Goal: Task Accomplishment & Management: Check status

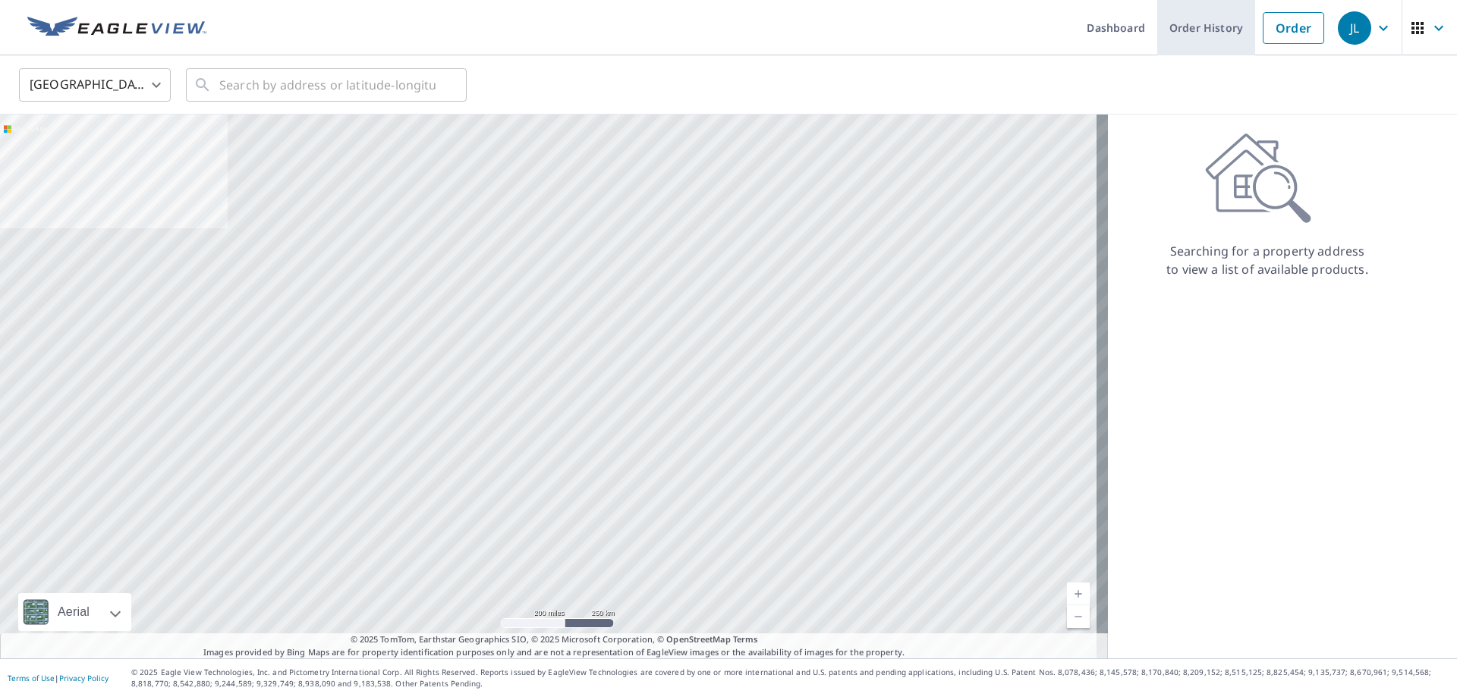
click at [1195, 27] on link "Order History" at bounding box center [1206, 27] width 98 height 55
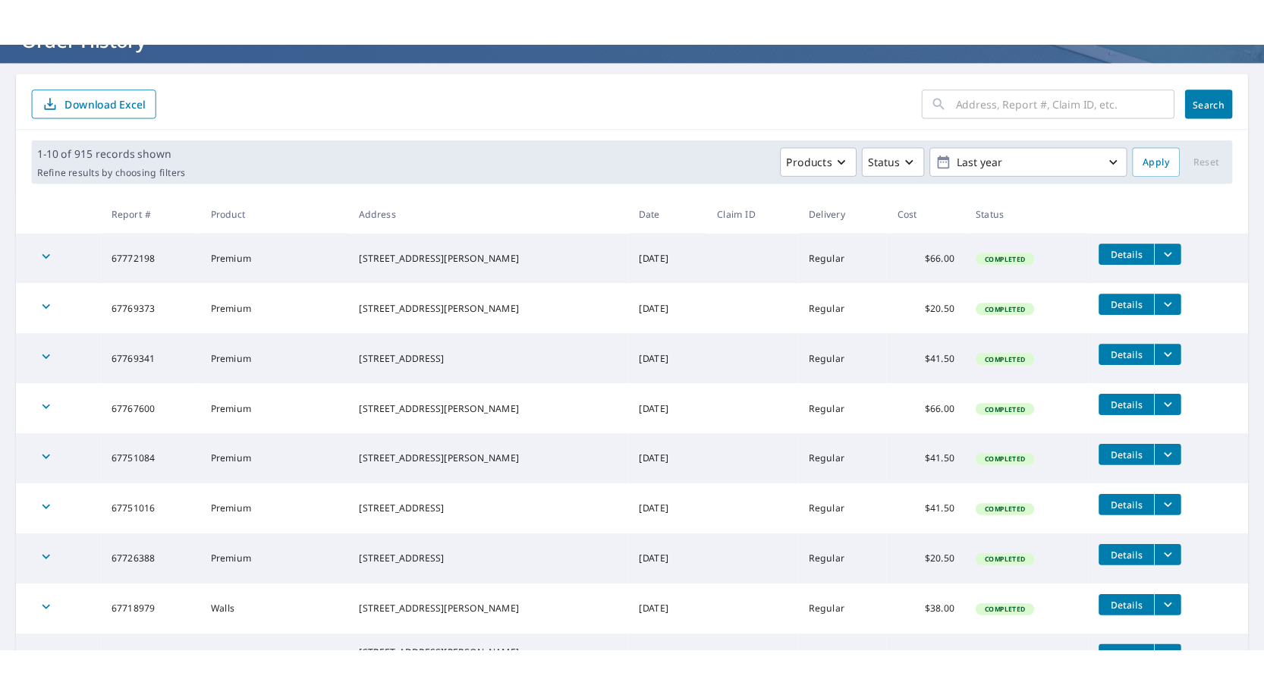
scroll to position [152, 0]
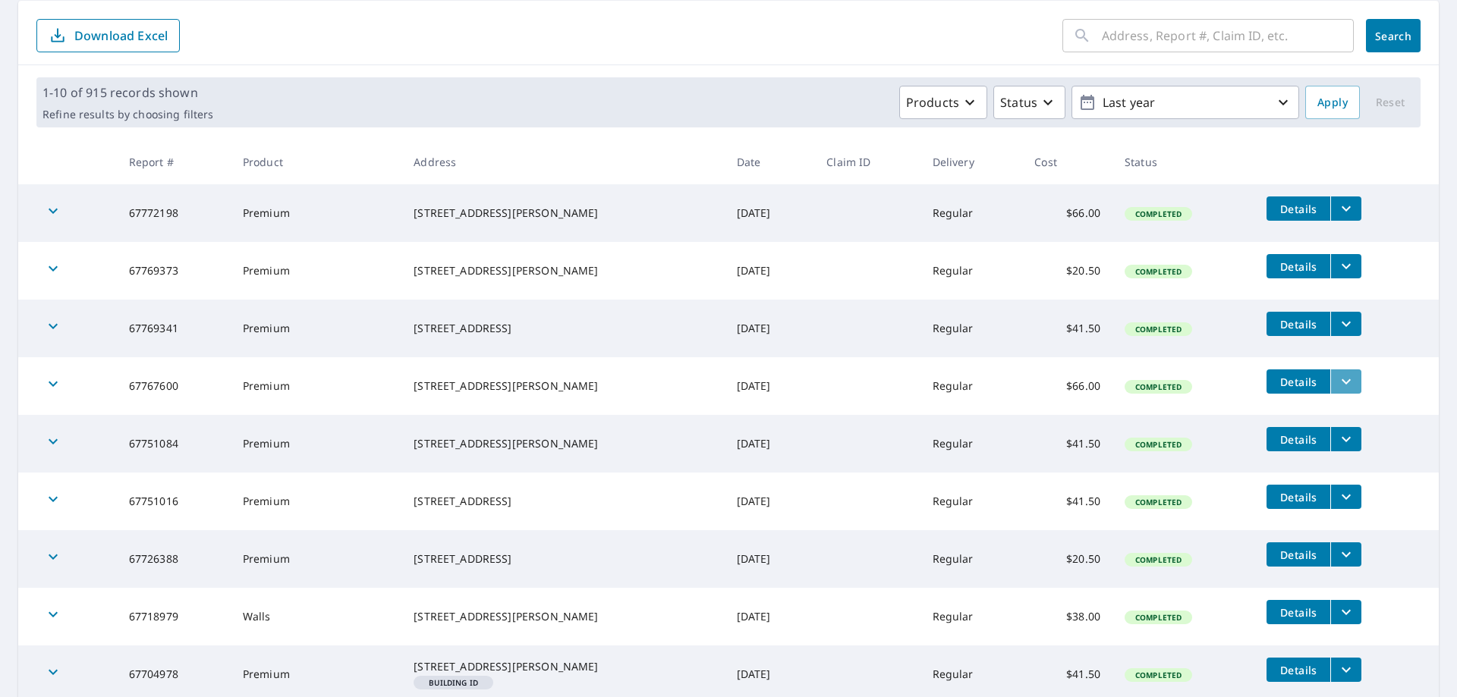
click at [1337, 383] on icon "filesDropdownBtn-67767600" at bounding box center [1346, 382] width 18 height 18
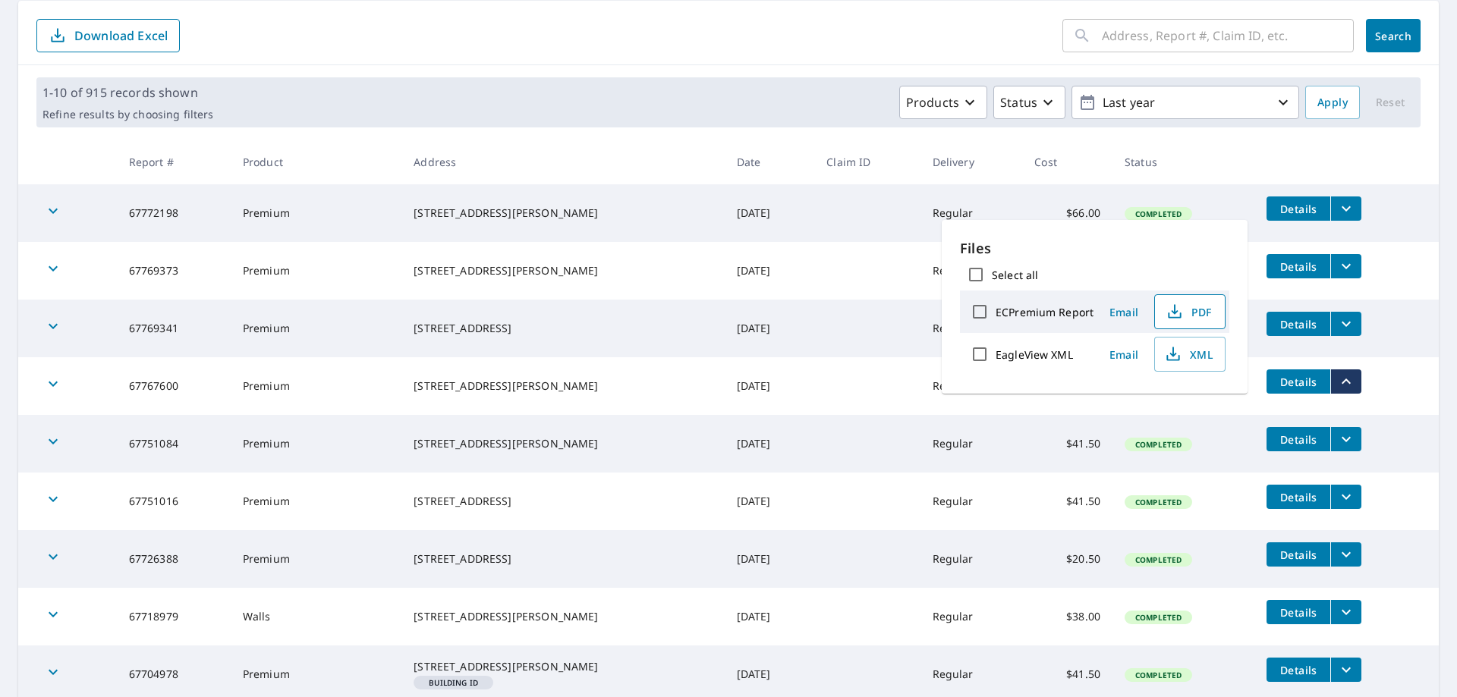
click at [1191, 307] on span "PDF" at bounding box center [1188, 312] width 49 height 18
click at [547, 88] on div "Products Status Last year" at bounding box center [759, 102] width 1080 height 33
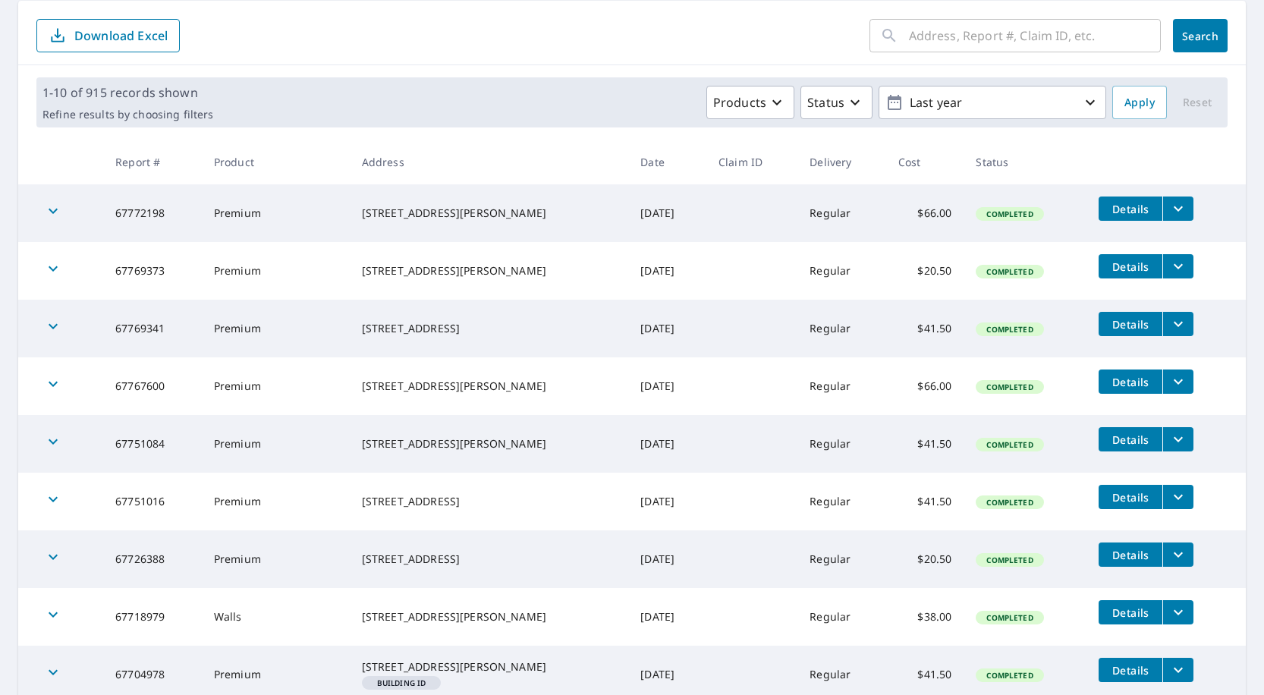
click at [522, 383] on div "[STREET_ADDRESS][PERSON_NAME]" at bounding box center [489, 386] width 255 height 15
click at [1163, 377] on button "filesDropdownBtn-67767600" at bounding box center [1178, 382] width 31 height 24
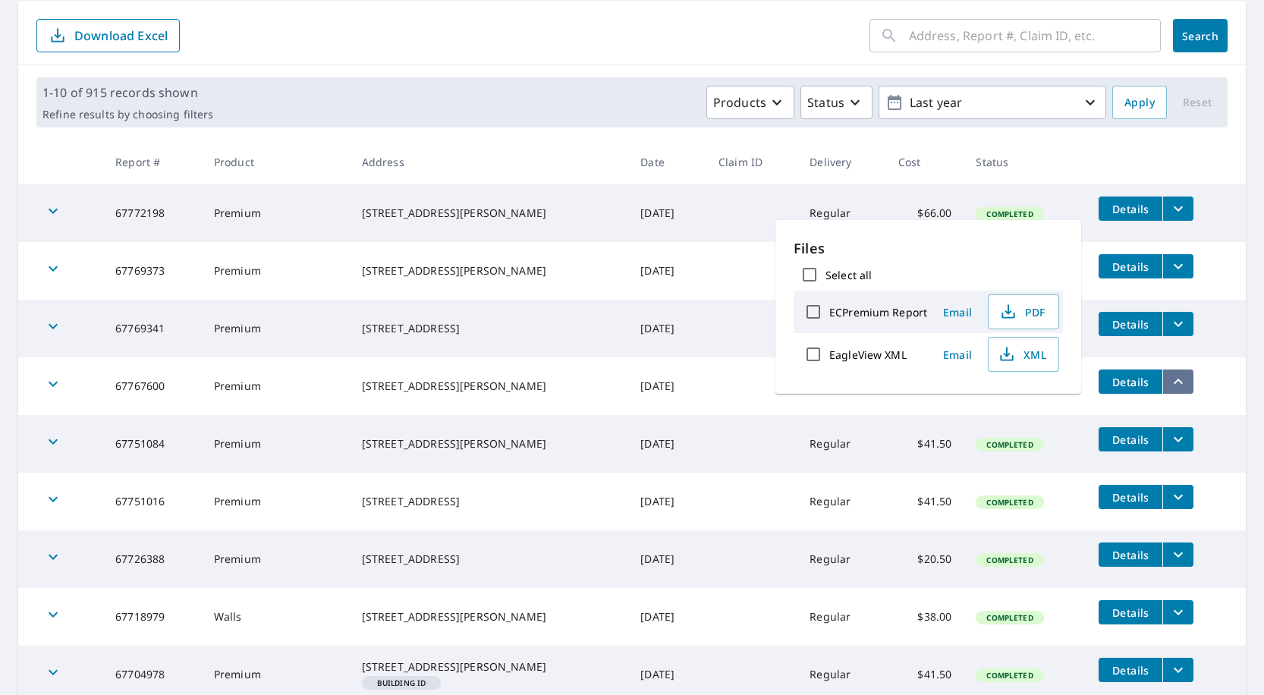
click at [1163, 377] on button "filesDropdownBtn-67767600" at bounding box center [1178, 382] width 31 height 24
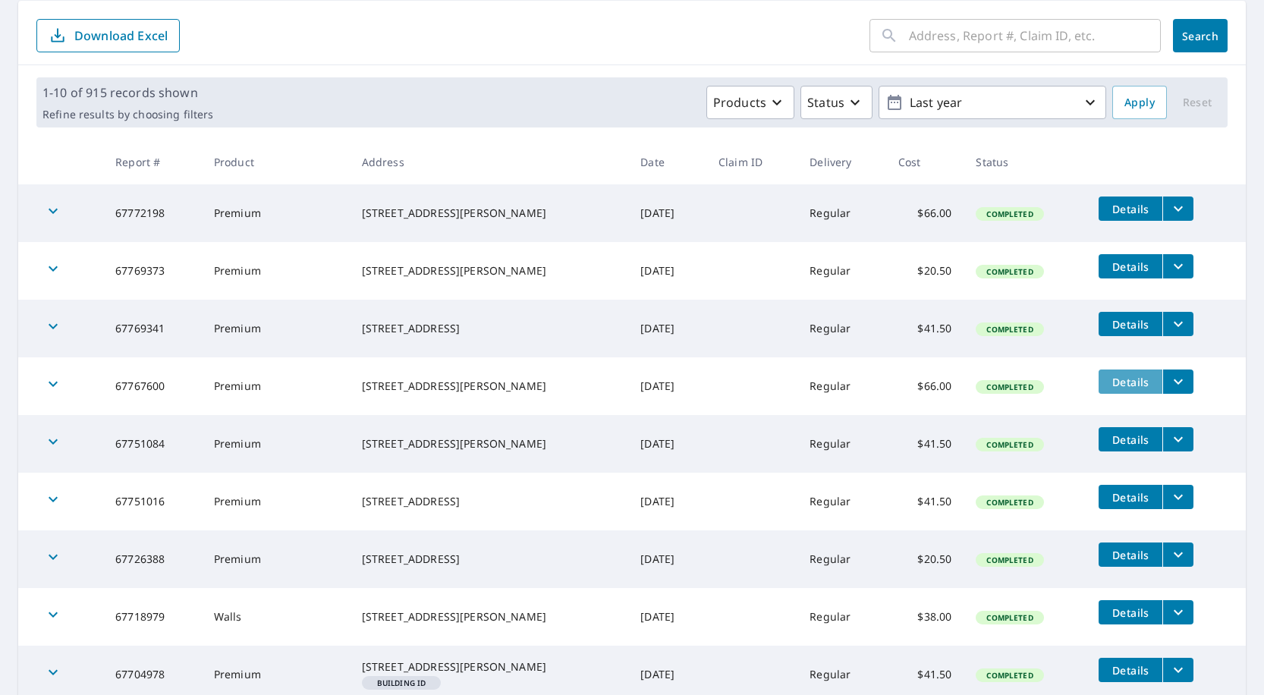
click at [1116, 379] on span "Details" at bounding box center [1131, 382] width 46 height 14
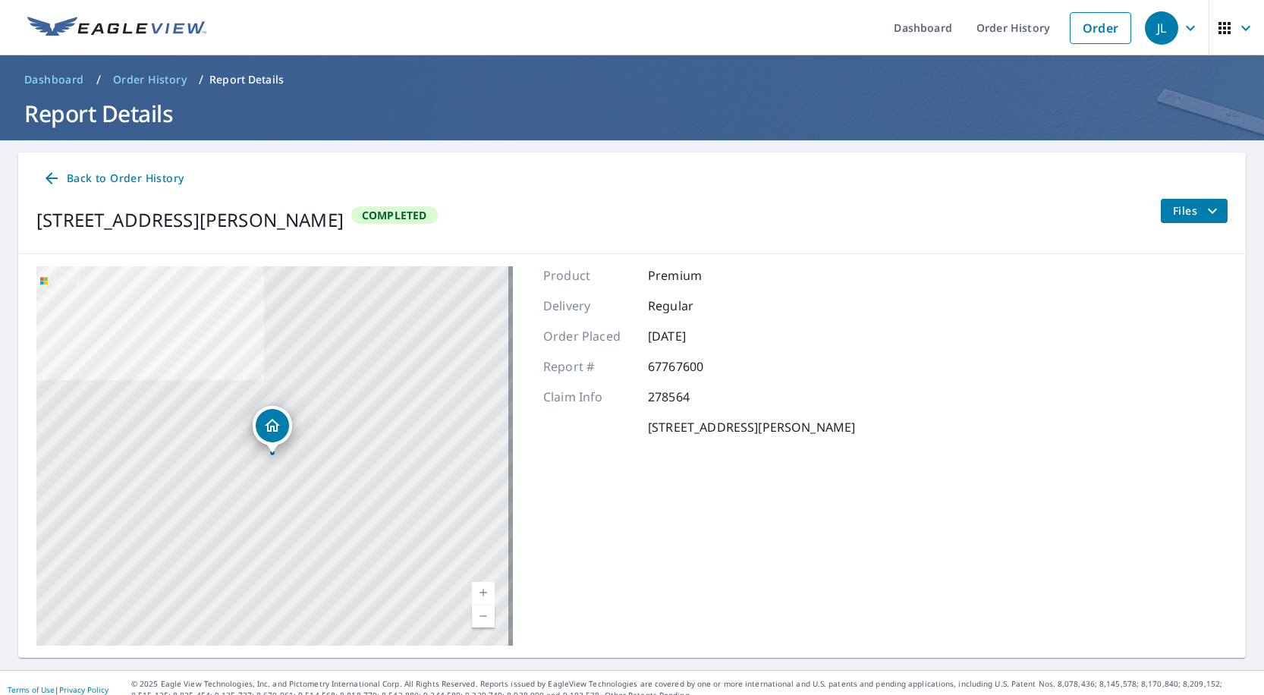
scroll to position [14, 0]
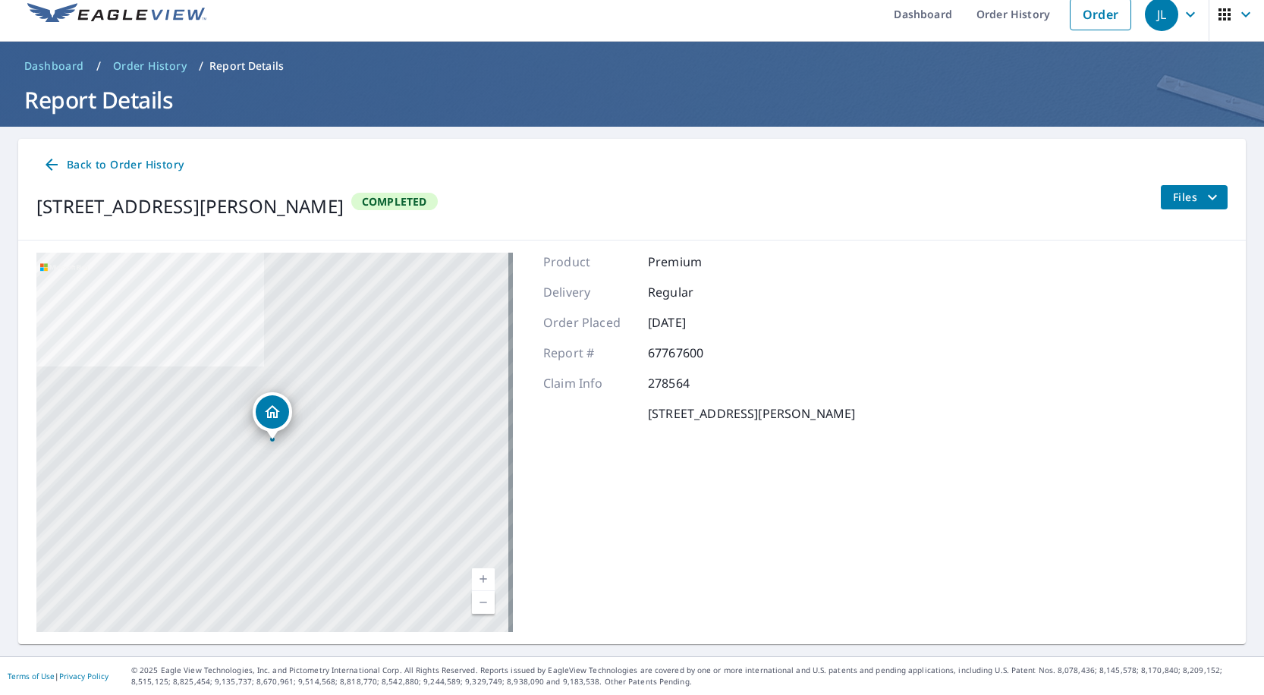
click at [1179, 196] on span "Files" at bounding box center [1197, 197] width 49 height 18
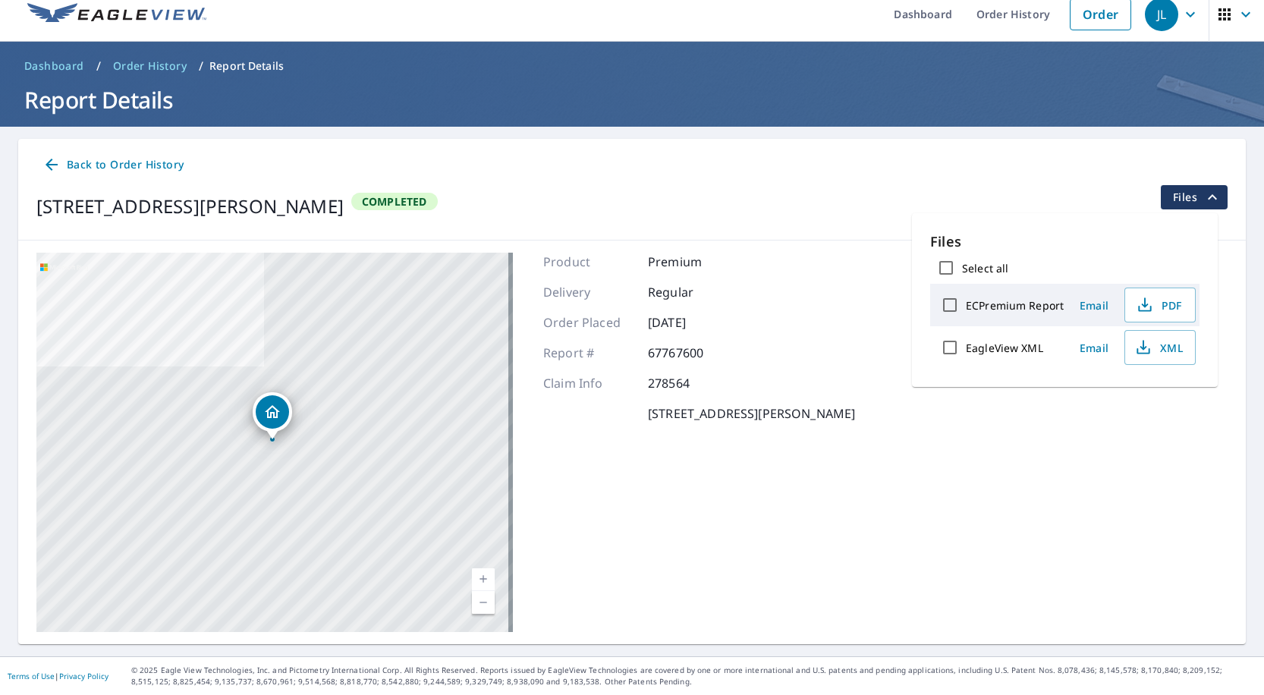
click at [1025, 177] on div "Back to Order History" at bounding box center [632, 165] width 1192 height 28
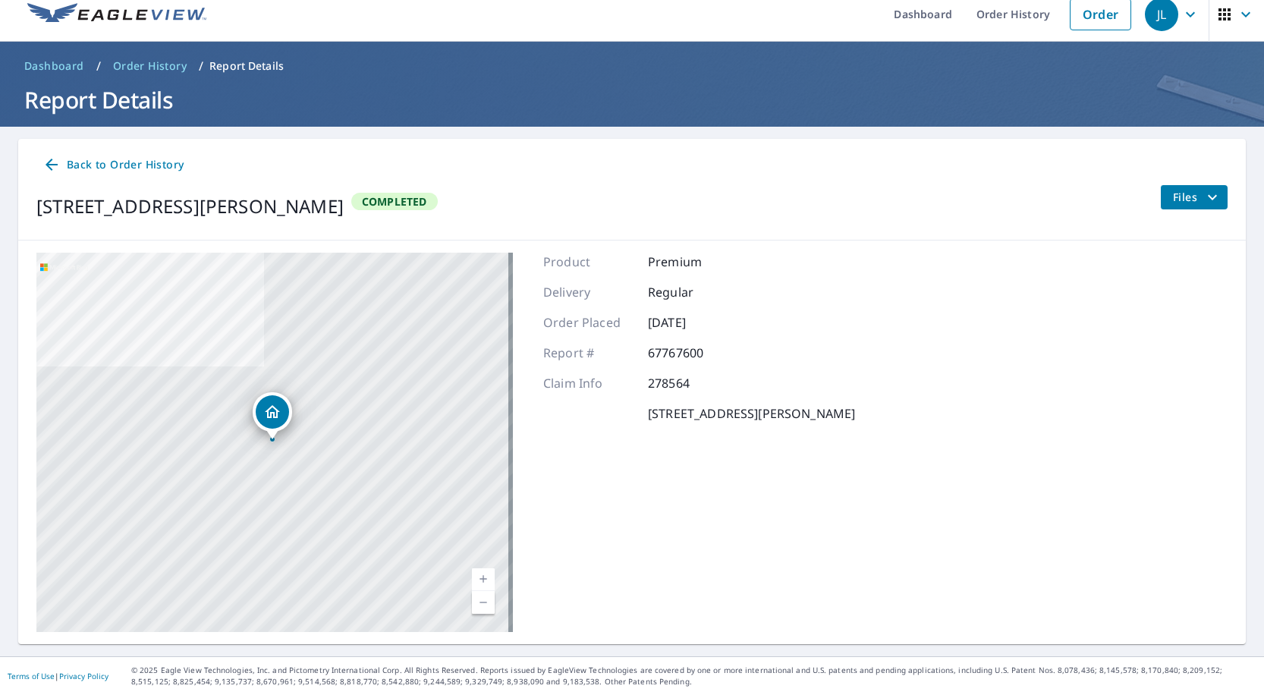
click at [99, 159] on span "Back to Order History" at bounding box center [113, 165] width 141 height 19
